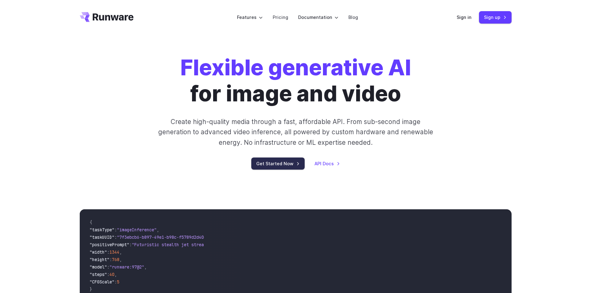
click at [288, 161] on link "Get Started Now" at bounding box center [277, 164] width 53 height 12
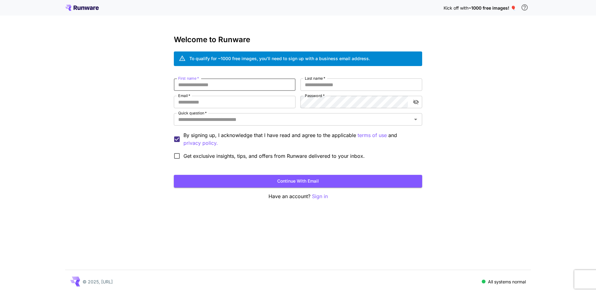
click at [246, 88] on input "First name   *" at bounding box center [235, 84] width 122 height 12
type input "*"
type input "*****"
type input "**********"
click at [271, 119] on input "Quick question   *" at bounding box center [293, 119] width 234 height 9
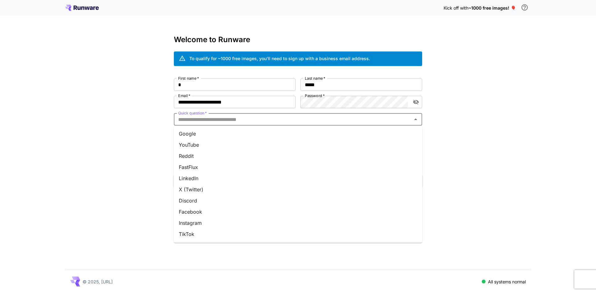
click at [266, 133] on li "Google" at bounding box center [298, 133] width 248 height 11
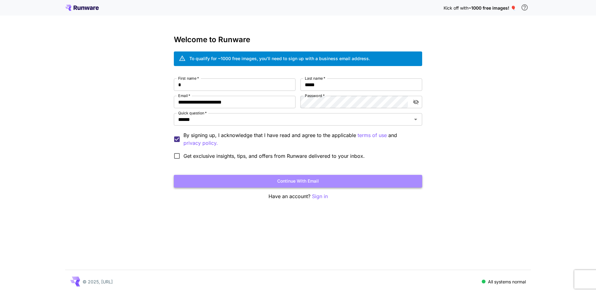
click at [244, 180] on button "Continue with email" at bounding box center [298, 181] width 248 height 13
click at [335, 177] on button "Continue with email" at bounding box center [298, 181] width 248 height 13
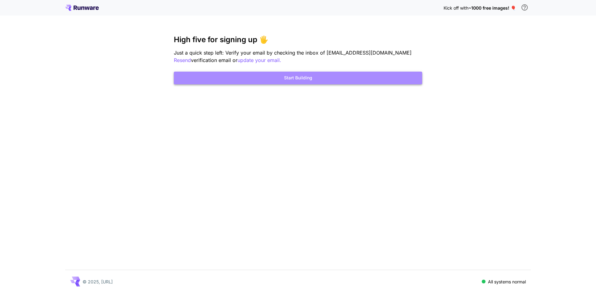
click at [304, 76] on button "Start Building" at bounding box center [298, 78] width 248 height 13
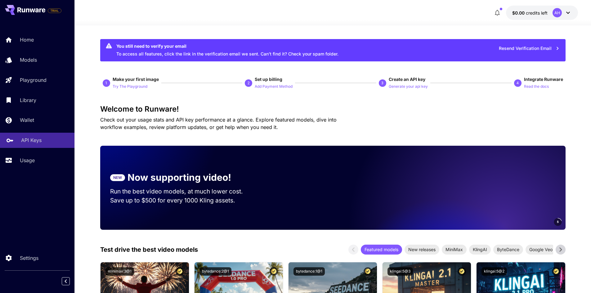
click at [37, 142] on p "API Keys" at bounding box center [31, 140] width 20 height 7
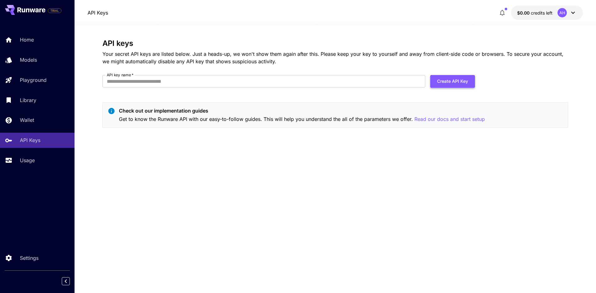
click at [438, 86] on button "Create API Key" at bounding box center [452, 81] width 45 height 13
type input "********"
click at [459, 84] on button "Create API Key" at bounding box center [452, 81] width 45 height 13
click at [462, 86] on button "Create API Key" at bounding box center [452, 81] width 45 height 13
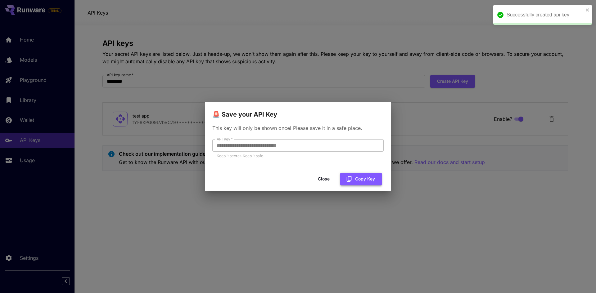
click at [353, 181] on button "Copy Key" at bounding box center [361, 179] width 42 height 13
click at [325, 177] on button "Close" at bounding box center [324, 179] width 28 height 13
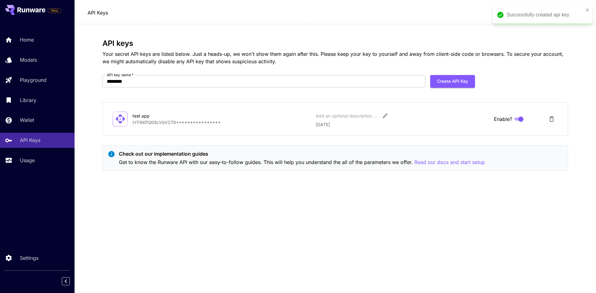
drag, startPoint x: 559, startPoint y: 60, endPoint x: 570, endPoint y: 40, distance: 21.9
click at [564, 54] on p "Your secret API keys are listed below. Just a heads-up, we won't show them agai…" at bounding box center [334, 57] width 465 height 15
click at [588, 12] on icon "close" at bounding box center [587, 9] width 4 height 5
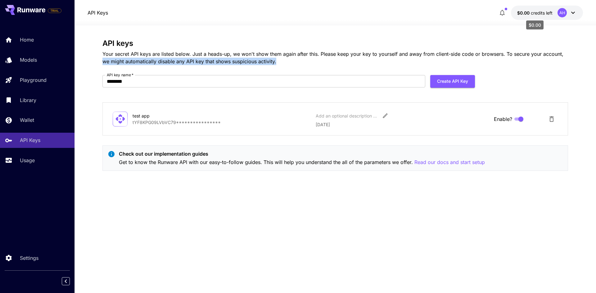
click at [549, 14] on span "credits left" at bounding box center [542, 12] width 22 height 5
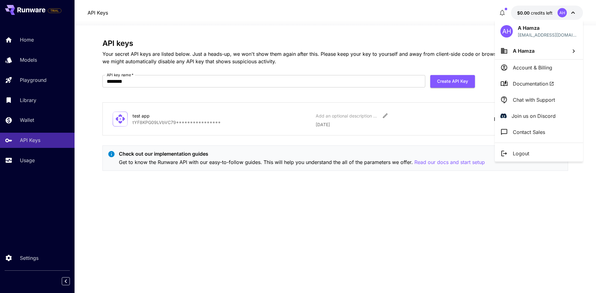
click at [501, 11] on div at bounding box center [298, 146] width 596 height 293
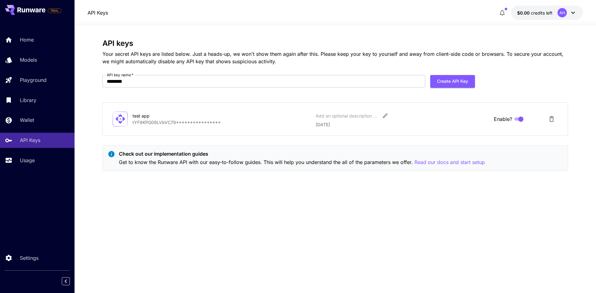
click at [502, 12] on icon "button" at bounding box center [501, 12] width 7 height 7
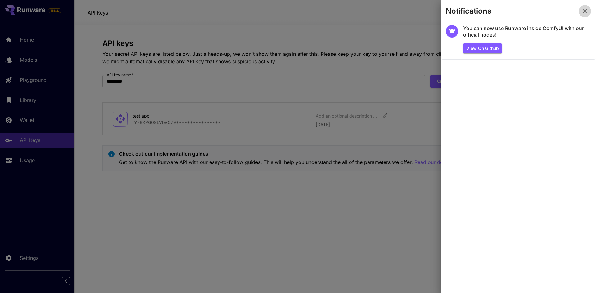
click at [586, 11] on icon "button" at bounding box center [584, 10] width 7 height 7
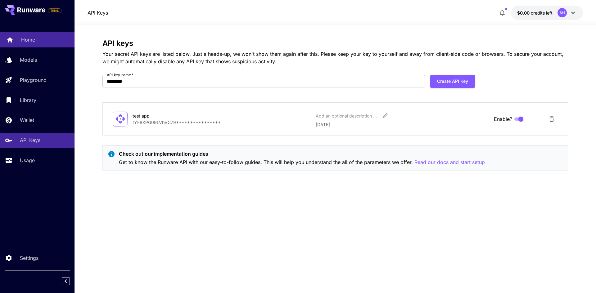
click at [21, 38] on link "Home" at bounding box center [37, 39] width 74 height 15
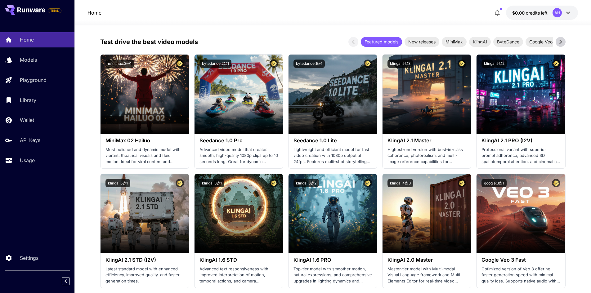
scroll to position [210, 0]
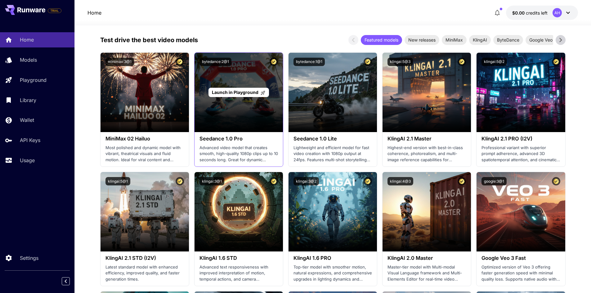
click at [224, 95] on span "Launch in Playground" at bounding box center [235, 92] width 47 height 5
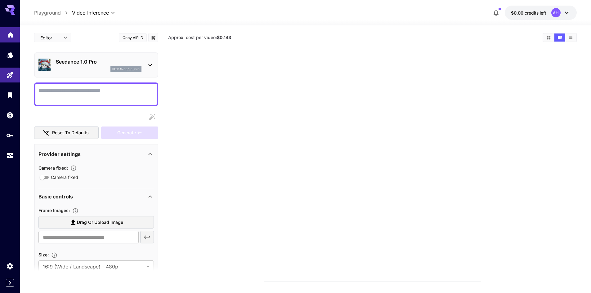
click at [5, 40] on link at bounding box center [10, 34] width 20 height 15
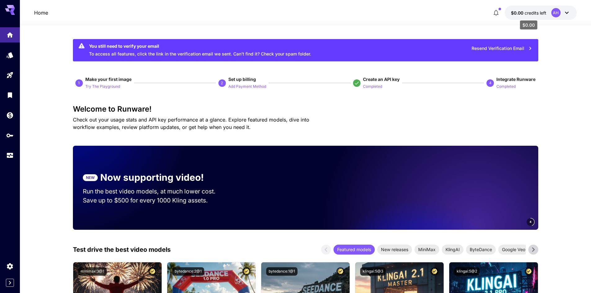
click at [536, 13] on span "credits left" at bounding box center [536, 12] width 22 height 5
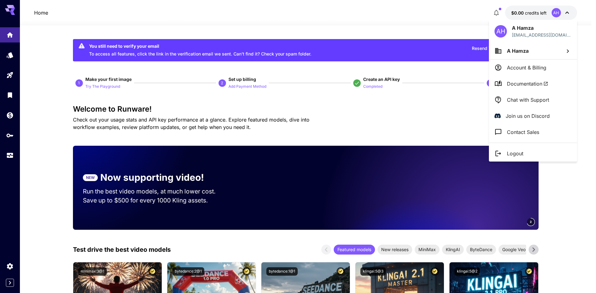
click at [435, 28] on div at bounding box center [298, 146] width 596 height 293
